Goal: Information Seeking & Learning: Learn about a topic

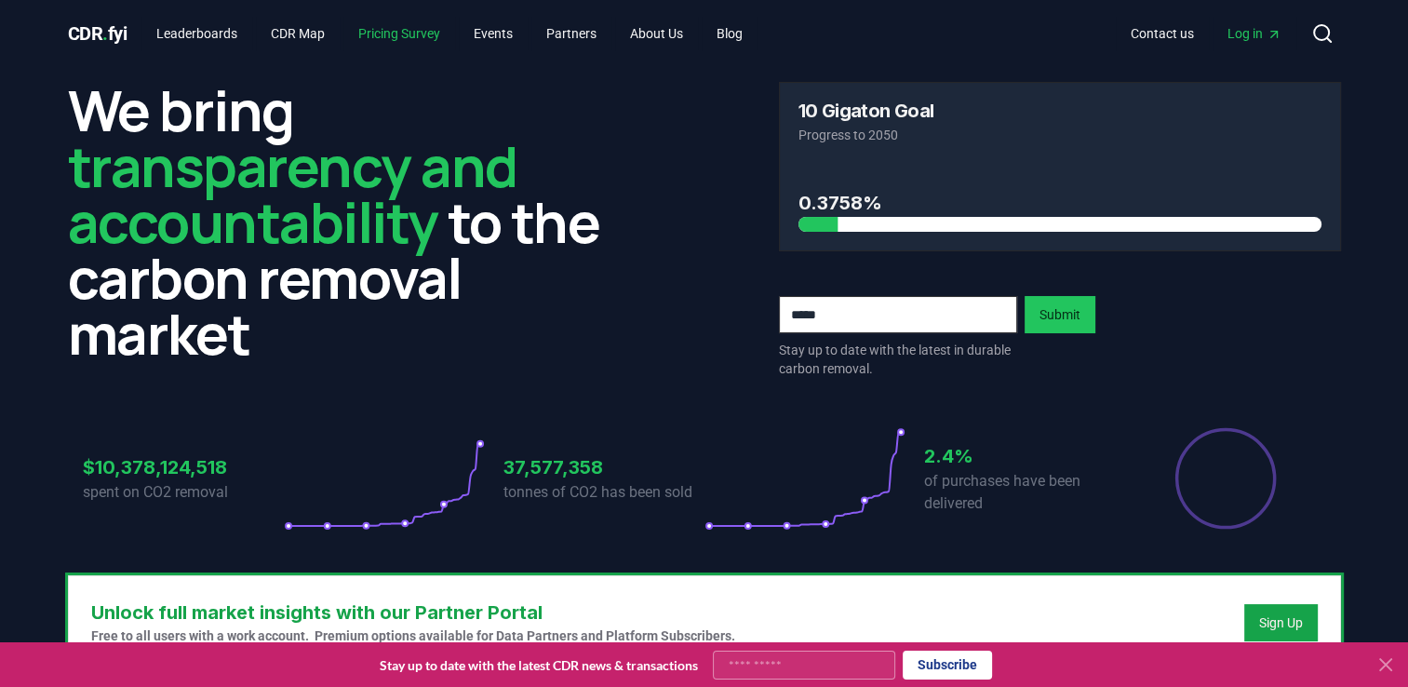
click at [421, 33] on link "Pricing Survey" at bounding box center [400, 34] width 112 height 34
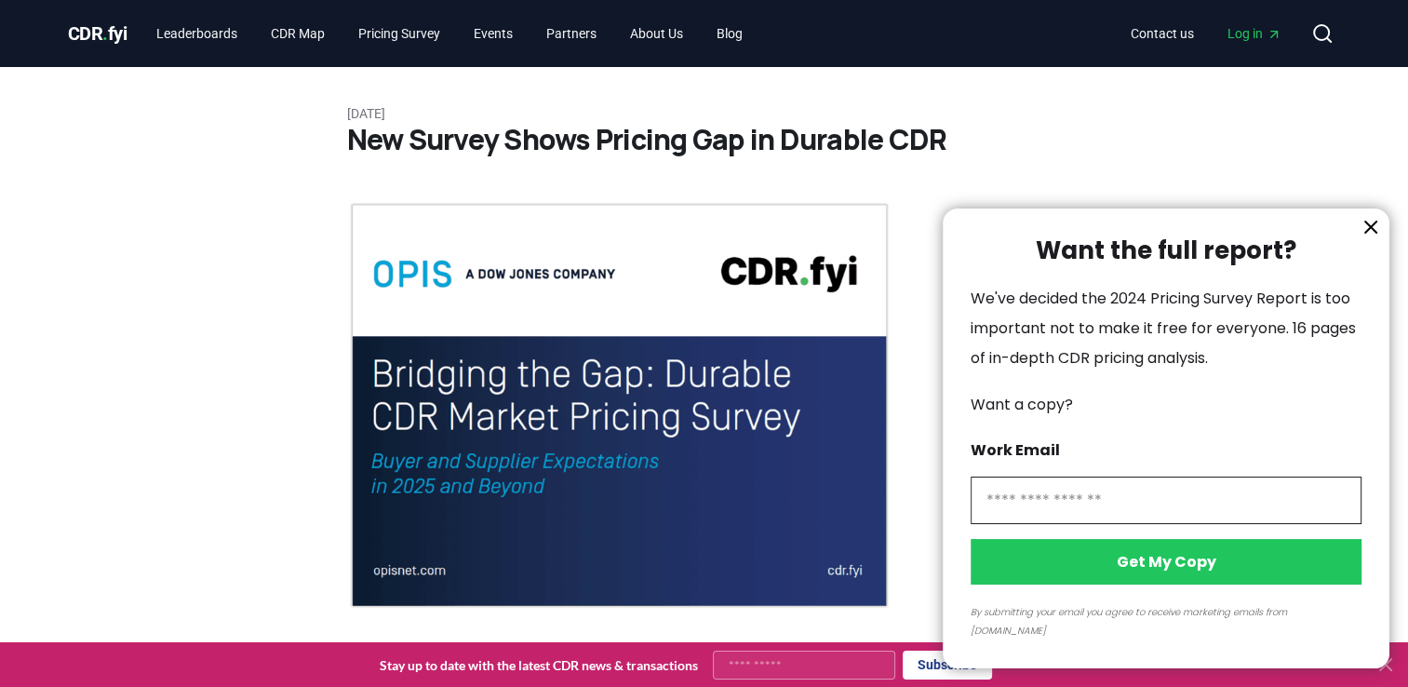
click at [1373, 238] on icon "information" at bounding box center [1371, 227] width 22 height 22
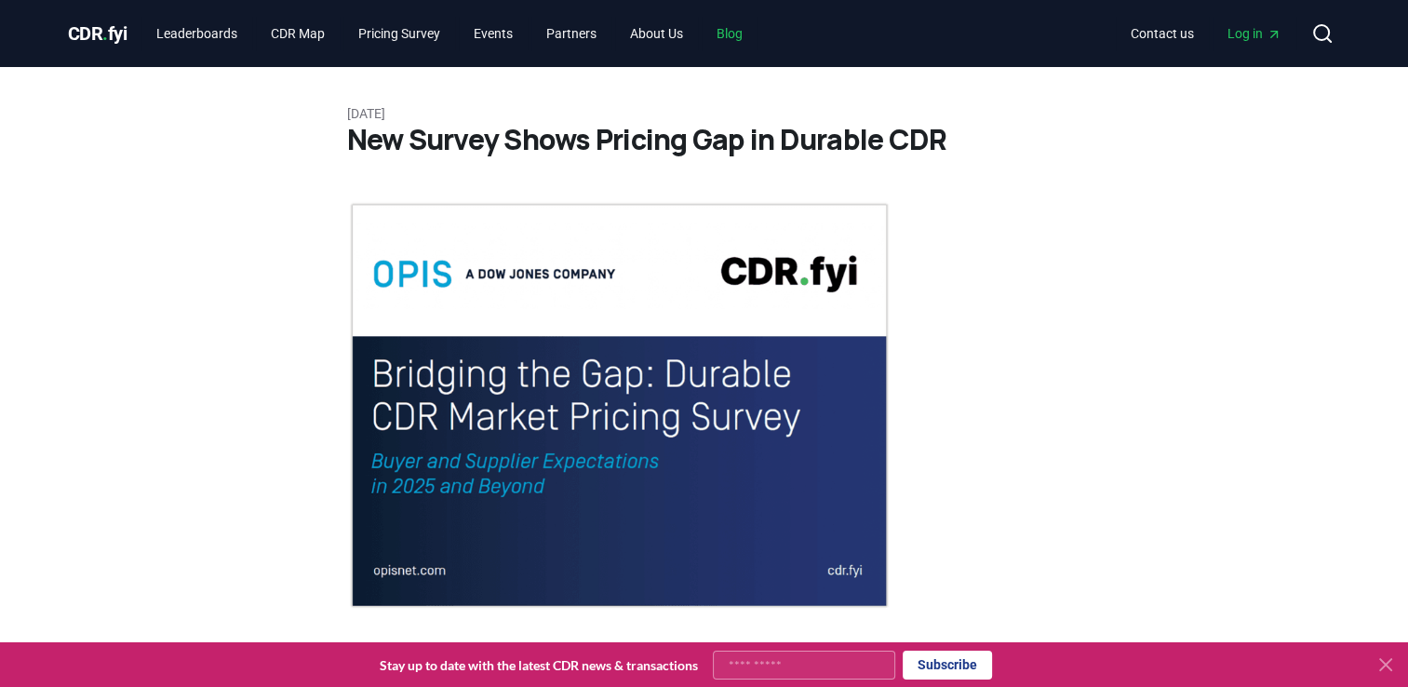
click at [748, 26] on link "Blog" at bounding box center [730, 34] width 56 height 34
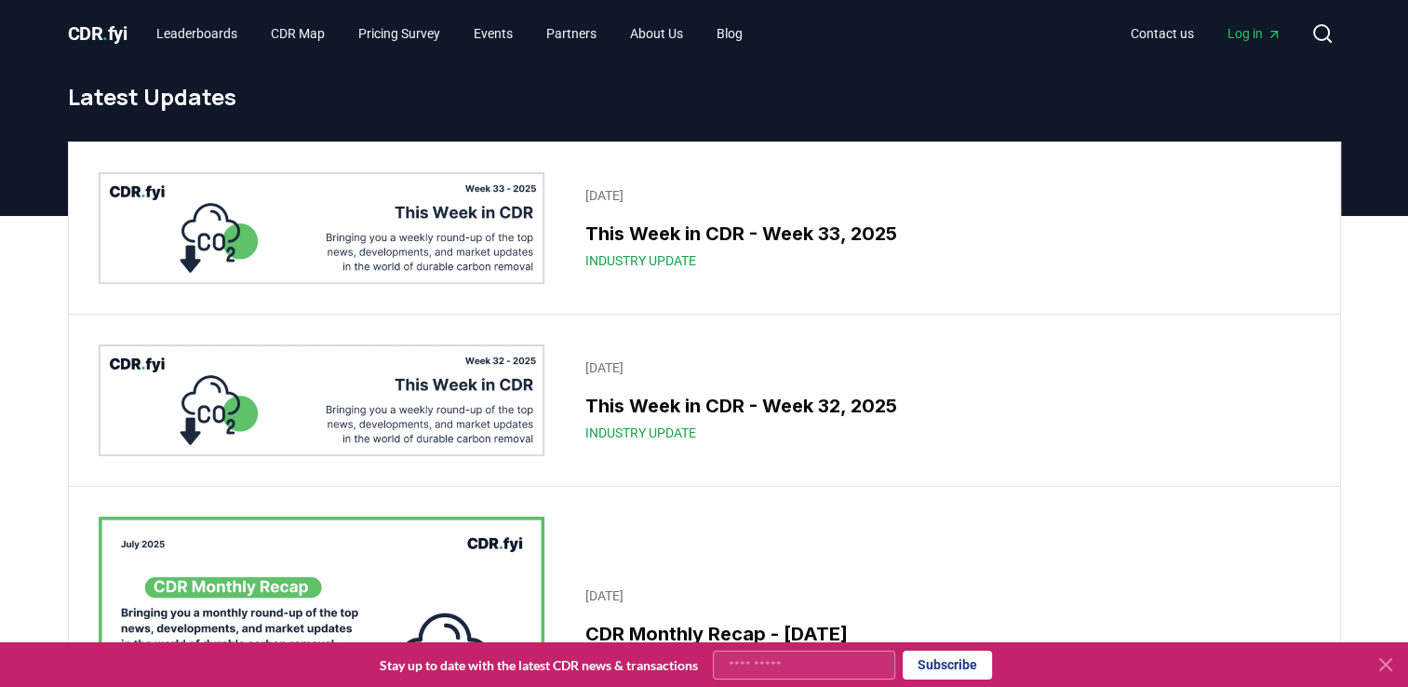
click at [1392, 660] on icon at bounding box center [1386, 664] width 11 height 11
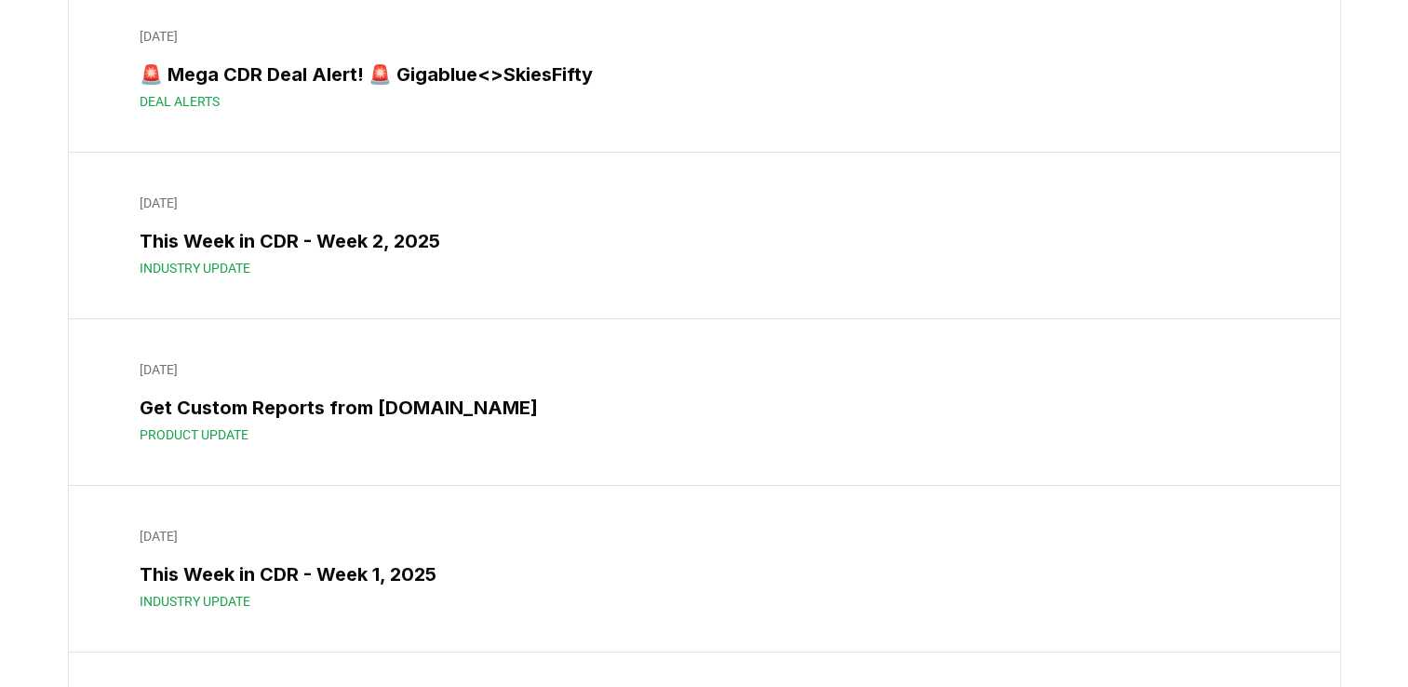
scroll to position [13941, 0]
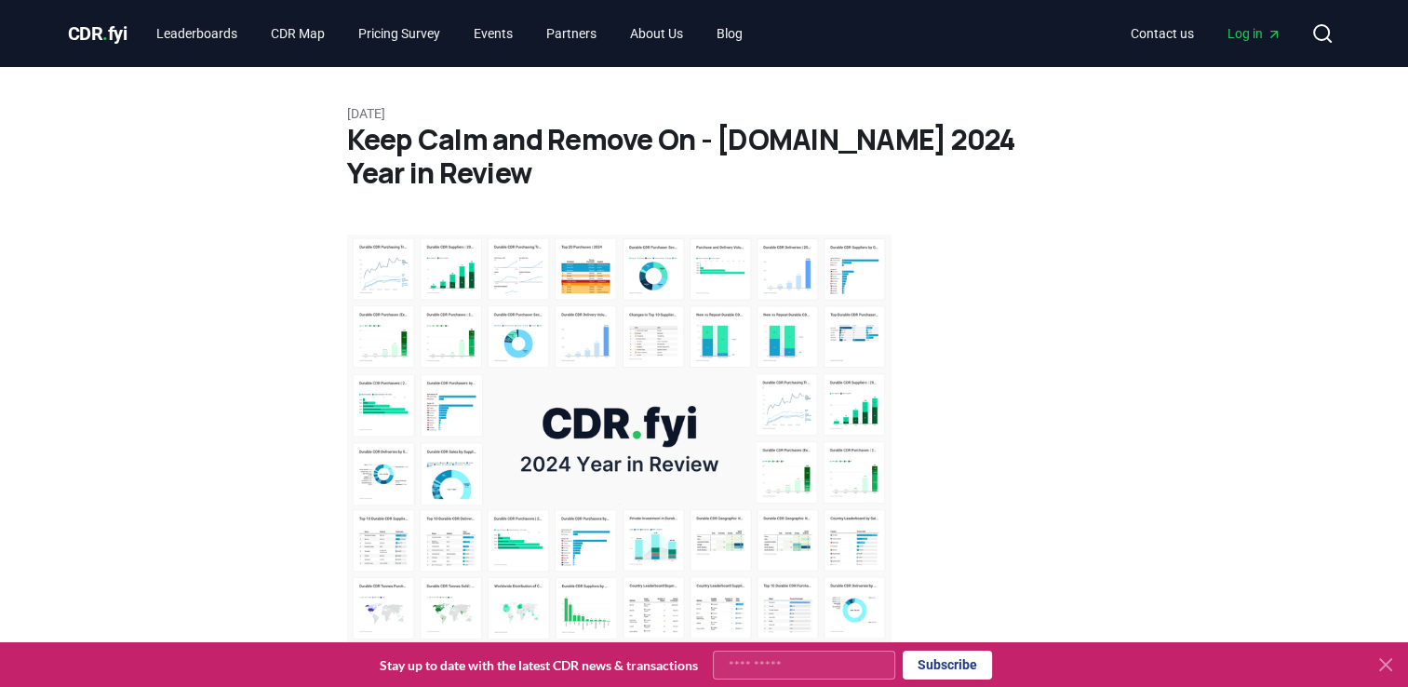
click at [1383, 667] on icon at bounding box center [1386, 664] width 11 height 11
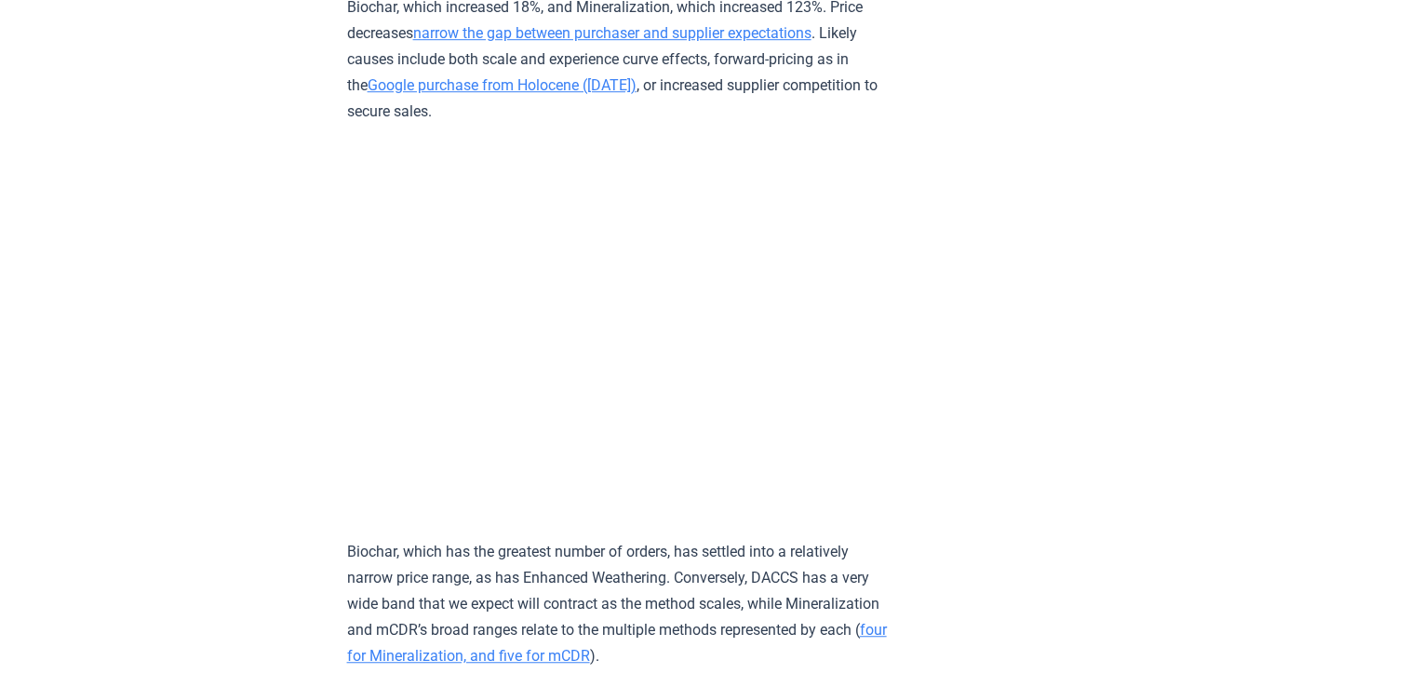
scroll to position [8266, 0]
